Goal: Information Seeking & Learning: Find specific fact

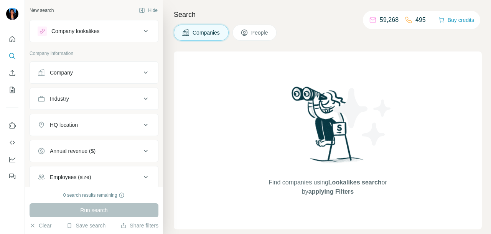
click at [105, 28] on div "Company lookalikes" at bounding box center [90, 30] width 104 height 9
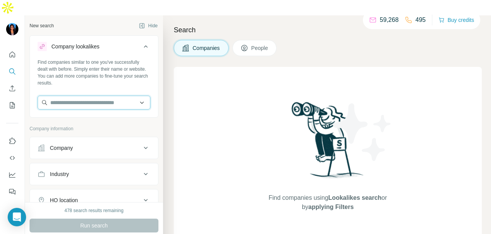
click at [84, 96] on input "text" at bounding box center [94, 103] width 113 height 14
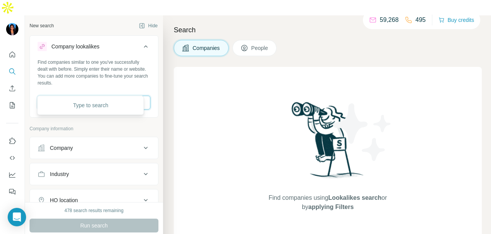
paste input "**********"
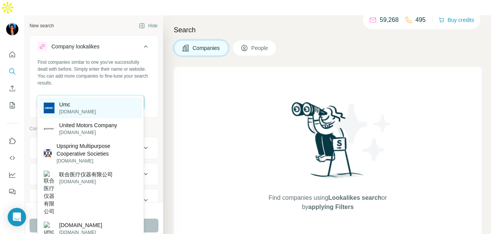
type input "**********"
click at [106, 108] on div "Umc [DOMAIN_NAME]" at bounding box center [90, 108] width 103 height 21
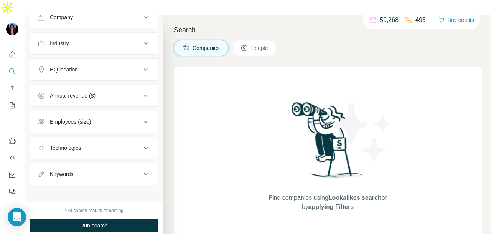
scroll to position [162, 0]
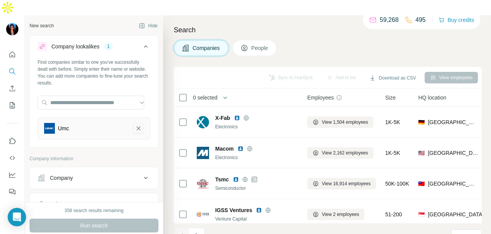
click at [135, 124] on icon "Umc-remove-button" at bounding box center [138, 128] width 7 height 8
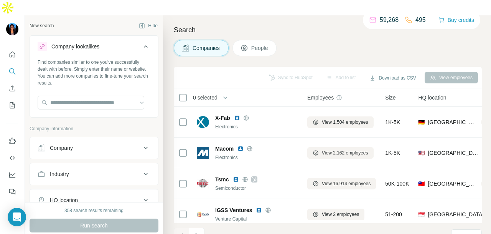
click at [141, 42] on icon at bounding box center [145, 46] width 9 height 9
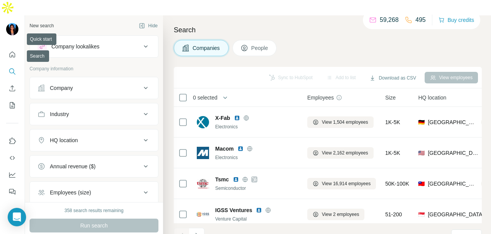
click at [15, 65] on button "Search" at bounding box center [12, 72] width 12 height 14
click at [17, 48] on button "Quick start" at bounding box center [12, 55] width 12 height 14
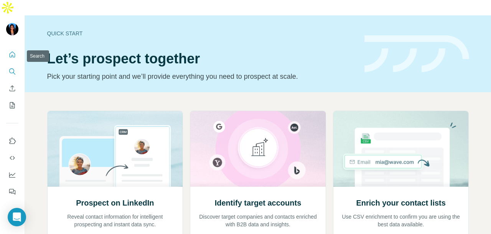
click at [13, 68] on icon "Search" at bounding box center [12, 72] width 8 height 8
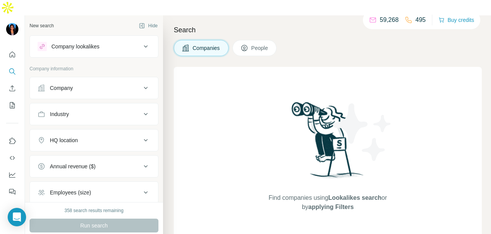
click at [55, 79] on button "Company" at bounding box center [94, 88] width 128 height 18
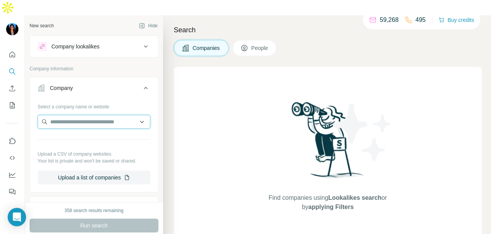
click at [66, 115] on input "text" at bounding box center [94, 122] width 113 height 14
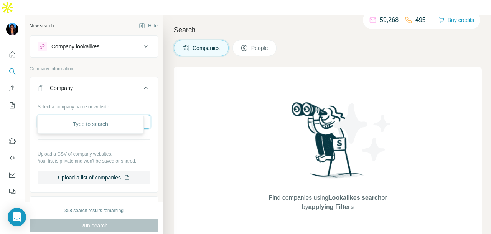
paste input "**********"
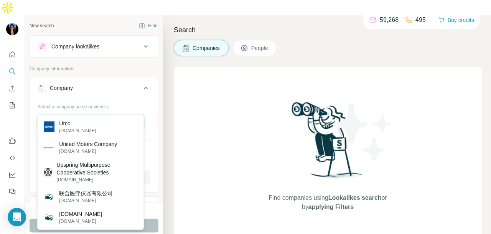
type input "**********"
click at [89, 132] on div "Umc [DOMAIN_NAME]" at bounding box center [90, 126] width 103 height 21
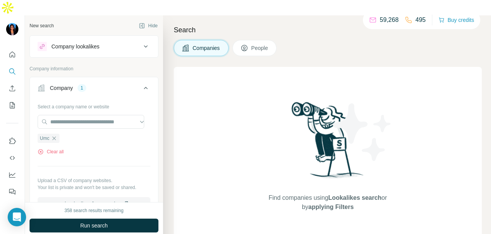
scroll to position [0, 0]
click at [125, 42] on div "Company lookalikes" at bounding box center [90, 46] width 104 height 9
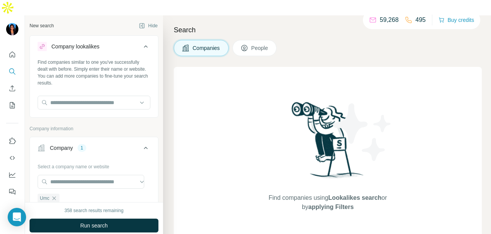
click at [125, 42] on div "Company lookalikes" at bounding box center [90, 46] width 104 height 9
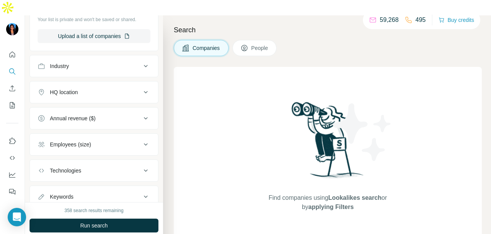
scroll to position [193, 0]
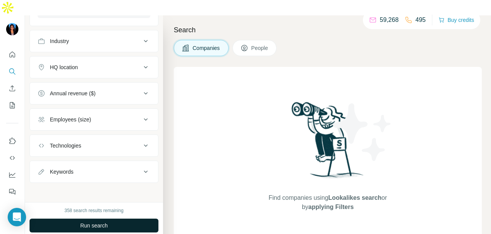
click at [110, 218] on button "Run search" at bounding box center [94, 225] width 129 height 14
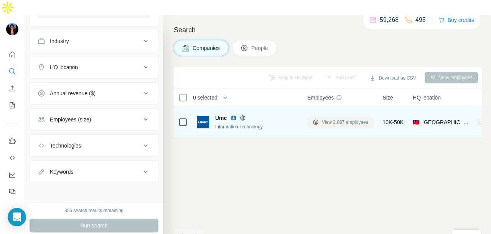
click at [340, 119] on span "View 3,087 employees" at bounding box center [345, 122] width 46 height 7
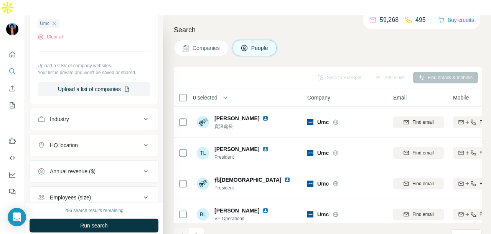
scroll to position [273, 0]
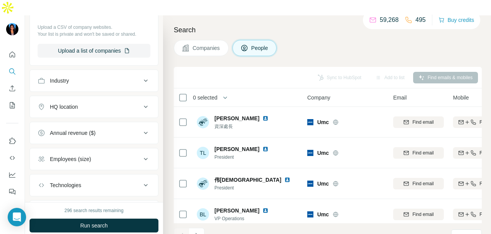
click at [112, 98] on button "HQ location" at bounding box center [94, 107] width 128 height 18
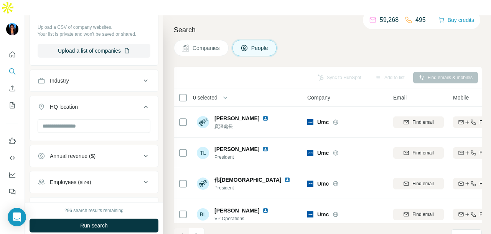
click at [112, 77] on div "Industry" at bounding box center [90, 81] width 104 height 8
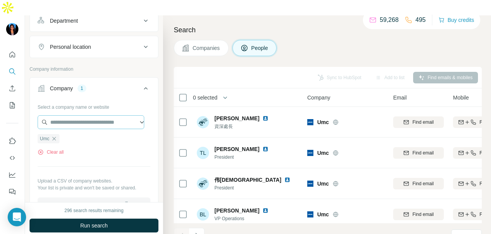
scroll to position [81, 0]
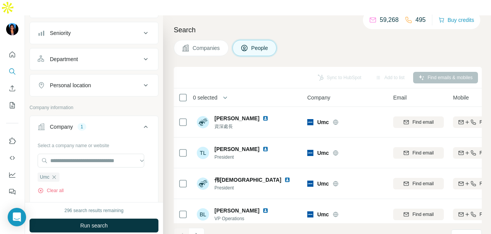
drag, startPoint x: 127, startPoint y: 74, endPoint x: 112, endPoint y: 105, distance: 34.4
click at [126, 76] on button "Personal location" at bounding box center [94, 85] width 128 height 18
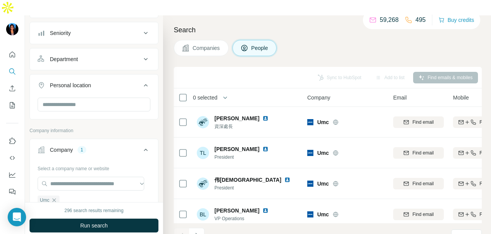
click at [114, 79] on button "Personal location" at bounding box center [94, 87] width 128 height 22
click at [114, 127] on p "Company information" at bounding box center [94, 130] width 129 height 7
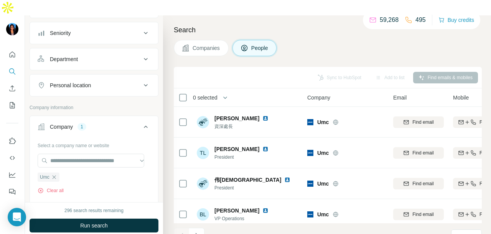
click at [117, 76] on button "Personal location" at bounding box center [94, 85] width 128 height 18
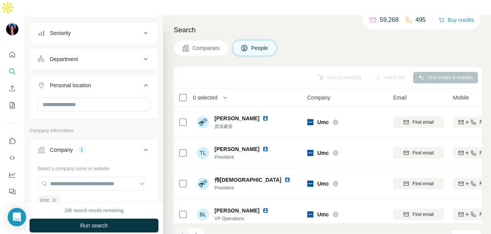
click at [117, 81] on div "Personal location" at bounding box center [90, 85] width 104 height 8
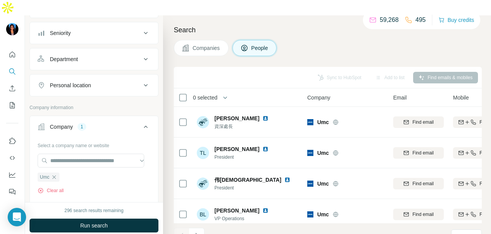
click at [117, 81] on div "Personal location" at bounding box center [90, 85] width 104 height 8
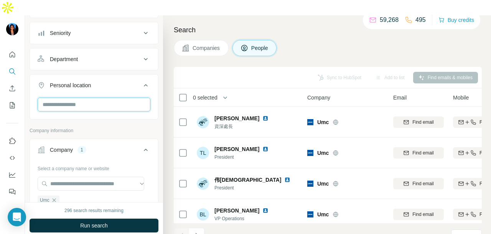
click at [118, 98] on input "text" at bounding box center [94, 105] width 113 height 14
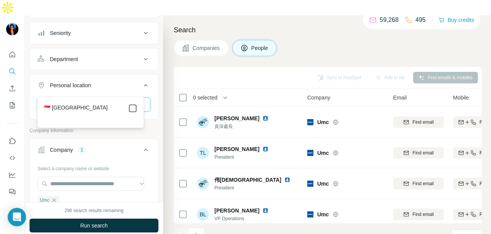
type input "*********"
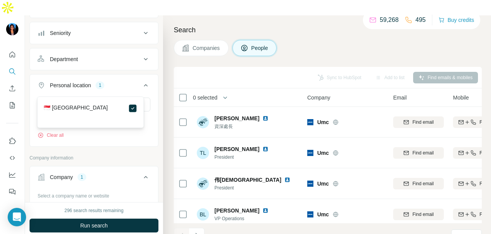
click at [130, 55] on div "Department" at bounding box center [90, 59] width 104 height 8
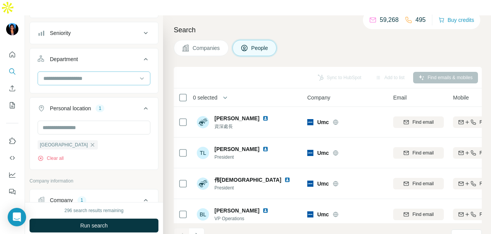
click at [117, 74] on input at bounding box center [90, 78] width 95 height 8
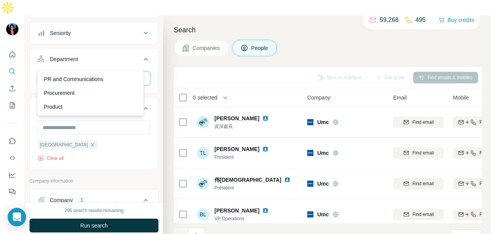
type input "**"
click at [107, 78] on div "PR and Communications" at bounding box center [91, 79] width 94 height 8
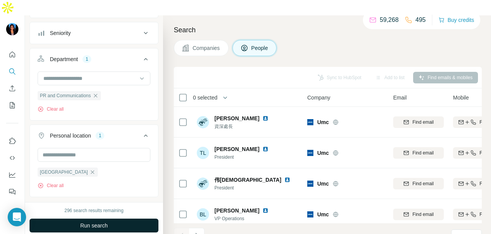
click at [104, 218] on button "Run search" at bounding box center [94, 225] width 129 height 14
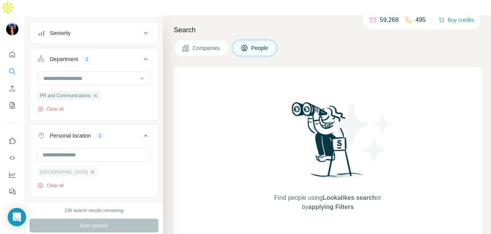
click at [91, 170] on icon "button" at bounding box center [92, 171] width 3 height 3
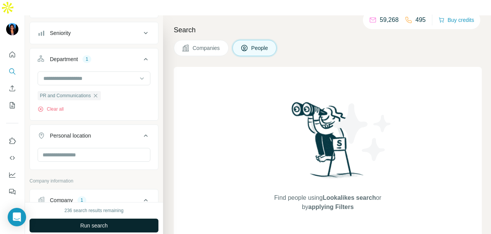
click at [98, 222] on span "Run search" at bounding box center [94, 226] width 28 height 8
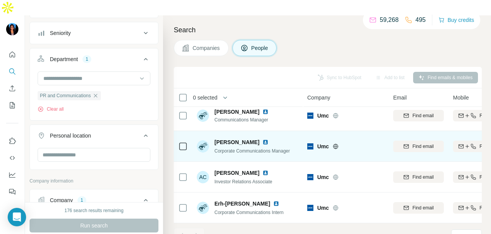
scroll to position [8, 0]
click at [263, 139] on img at bounding box center [266, 142] width 6 height 6
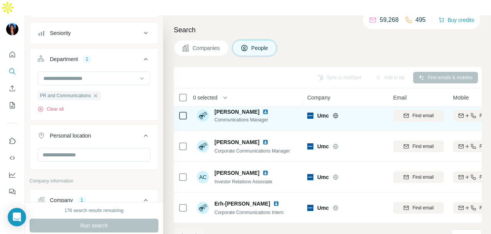
click at [263, 109] on img at bounding box center [266, 112] width 6 height 6
